Goal: Navigation & Orientation: Find specific page/section

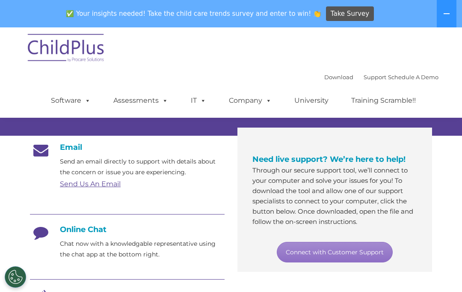
scroll to position [120, 0]
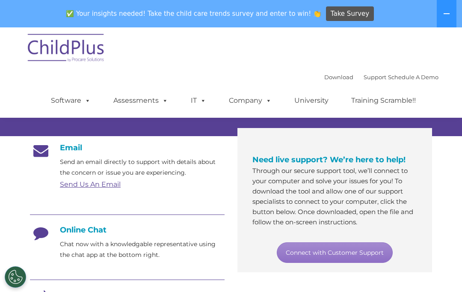
click at [324, 76] on link "Download" at bounding box center [338, 77] width 29 height 7
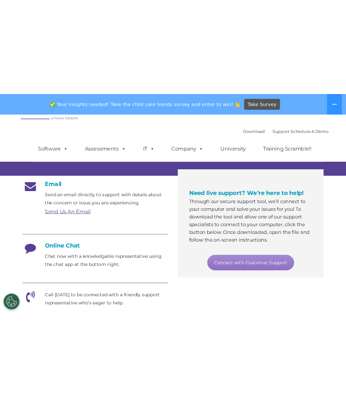
scroll to position [80, 0]
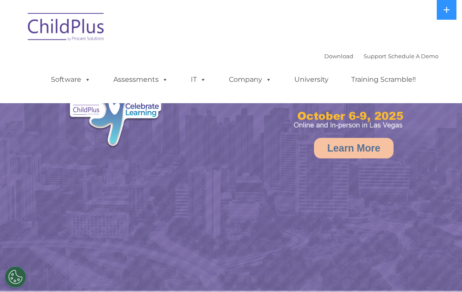
select select "MEDIUM"
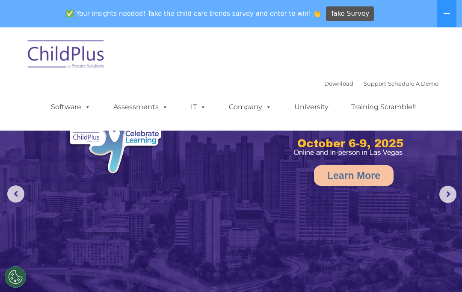
click at [353, 171] on link "Learn More" at bounding box center [354, 175] width 80 height 21
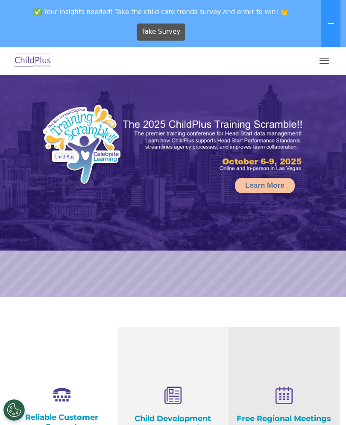
select select "MEDIUM"
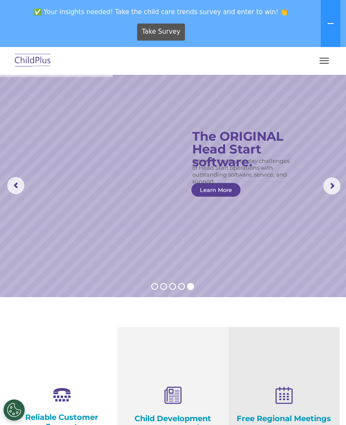
click at [324, 59] on button "button" at bounding box center [324, 61] width 18 height 14
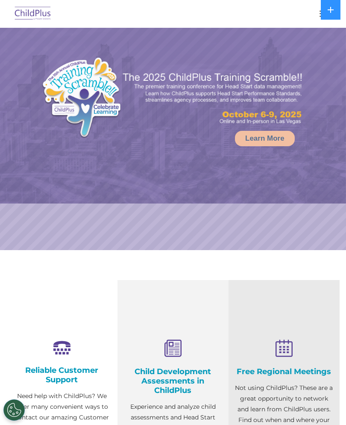
select select "MEDIUM"
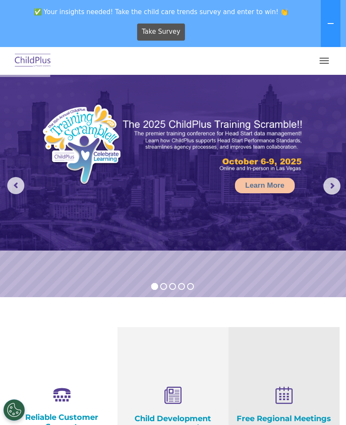
click at [329, 27] on icon at bounding box center [330, 23] width 7 height 7
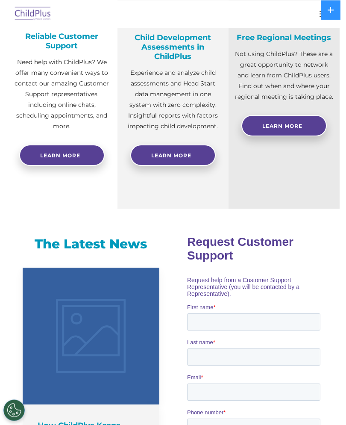
scroll to position [333, 0]
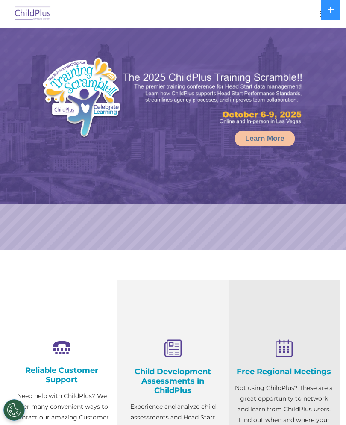
select select "MEDIUM"
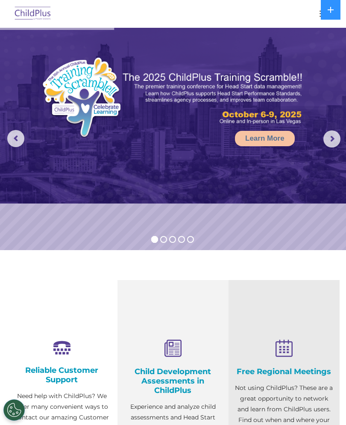
click at [333, 5] on button at bounding box center [331, 10] width 20 height 20
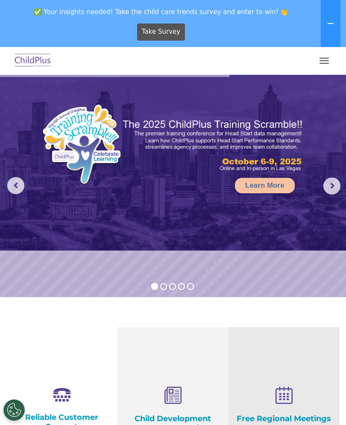
click at [323, 54] on button "button" at bounding box center [324, 61] width 18 height 14
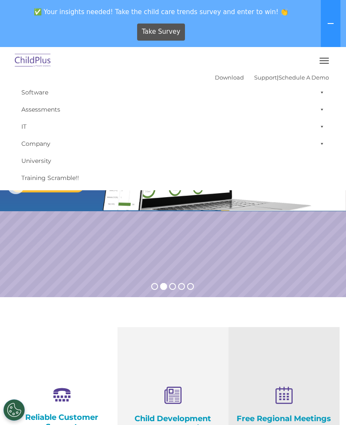
click at [41, 164] on link "University" at bounding box center [173, 160] width 312 height 17
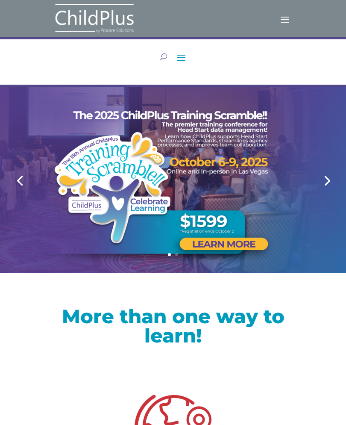
click at [179, 62] on span at bounding box center [181, 57] width 14 height 14
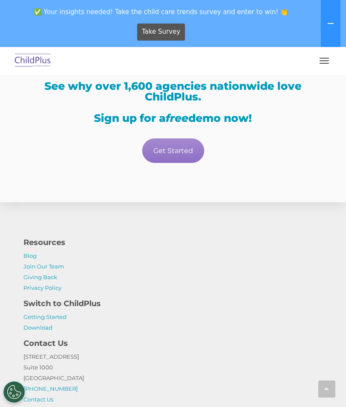
scroll to position [1750, 0]
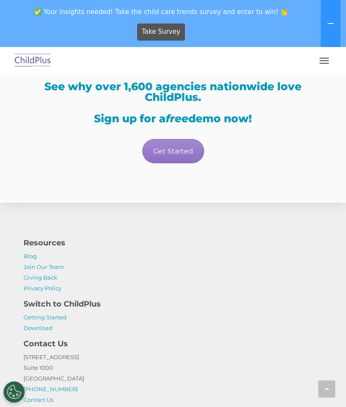
click at [321, 63] on span "button" at bounding box center [324, 63] width 9 height 1
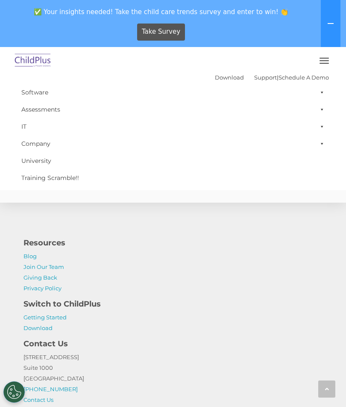
click at [43, 96] on link "Software" at bounding box center [173, 92] width 312 height 17
click at [114, 39] on div "Take Survey" at bounding box center [161, 32] width 316 height 24
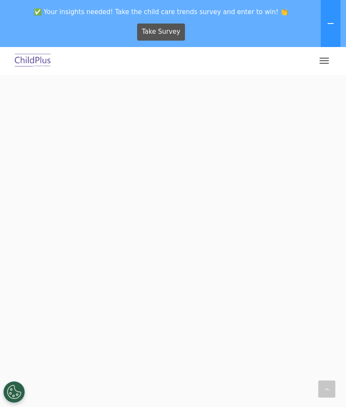
scroll to position [1589, 0]
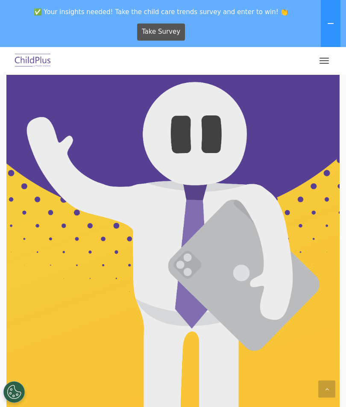
click at [327, 60] on span "button" at bounding box center [324, 60] width 9 height 1
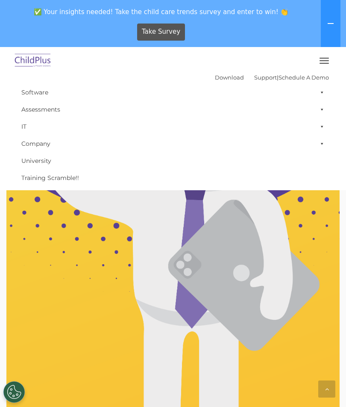
click at [224, 84] on link "Software" at bounding box center [173, 92] width 312 height 17
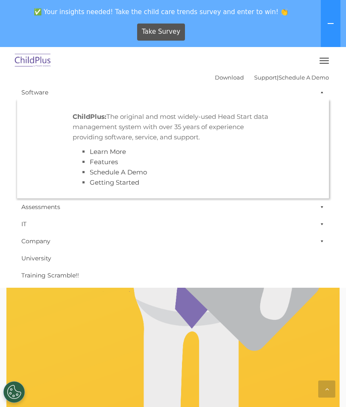
click at [219, 74] on link "Download" at bounding box center [229, 77] width 29 height 7
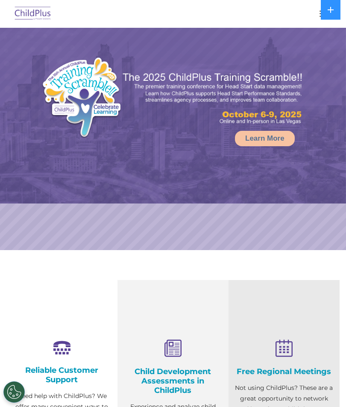
select select "MEDIUM"
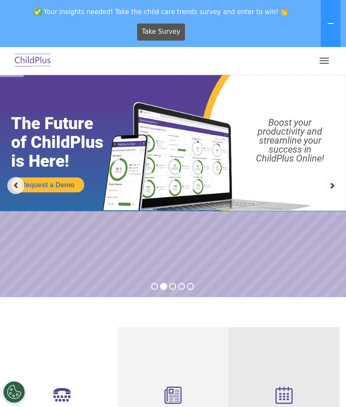
click at [326, 56] on button "button" at bounding box center [324, 61] width 18 height 14
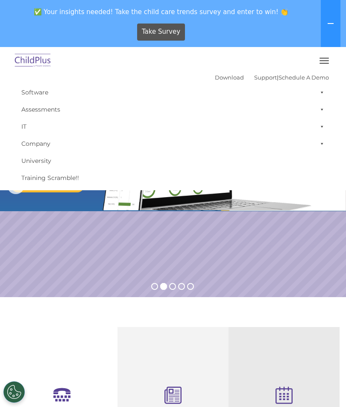
click at [215, 75] on link "Download" at bounding box center [229, 77] width 29 height 7
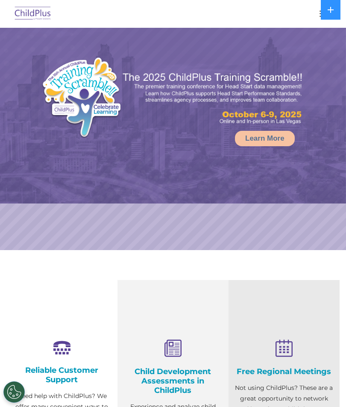
select select "MEDIUM"
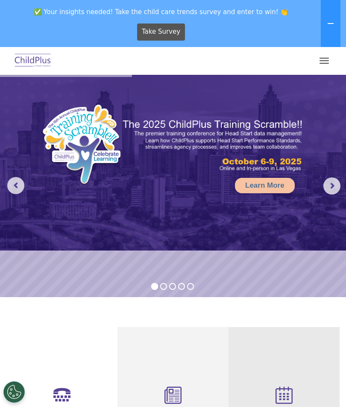
click at [328, 23] on icon at bounding box center [331, 23] width 6 height 1
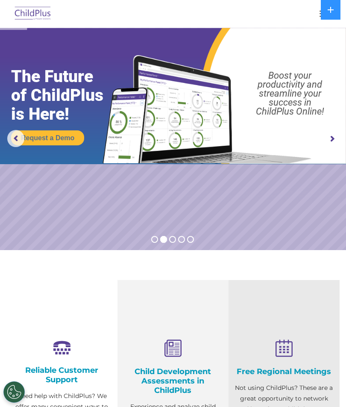
click at [313, 15] on div at bounding box center [173, 13] width 312 height 21
click at [326, 10] on button at bounding box center [331, 10] width 20 height 20
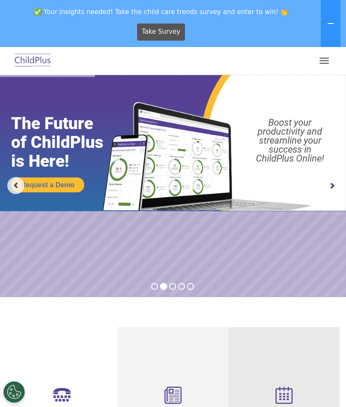
click at [320, 47] on div "✅ Your insights needed! Take the child care trends survey and enter to win! 👏 T…" at bounding box center [161, 23] width 322 height 47
click at [324, 47] on button at bounding box center [331, 23] width 20 height 47
